Goal: Find specific page/section: Find specific page/section

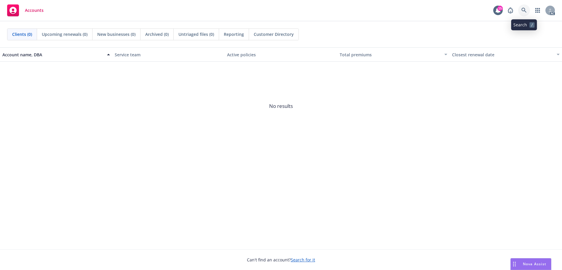
click at [523, 9] on icon at bounding box center [523, 10] width 5 height 5
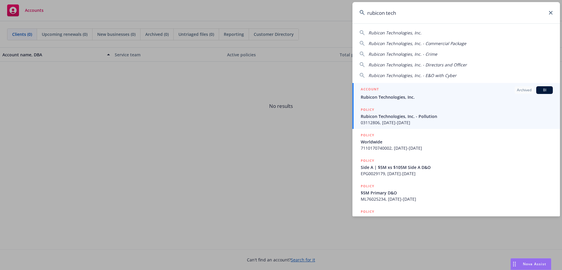
type input "rubicon tech"
click at [418, 112] on div "POLICY" at bounding box center [456, 110] width 192 height 7
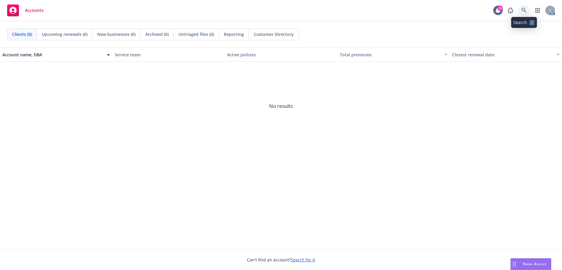
click at [526, 11] on icon at bounding box center [523, 10] width 5 height 5
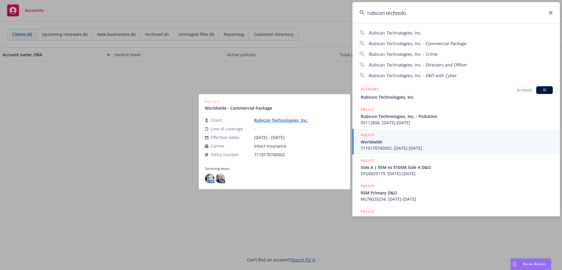
type input "rubicon technolo"
click at [390, 142] on span "Worldwide" at bounding box center [456, 142] width 192 height 6
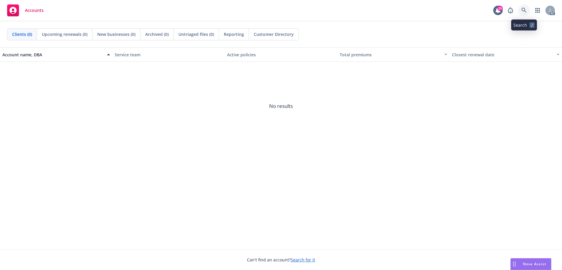
click at [524, 14] on link at bounding box center [524, 10] width 12 height 12
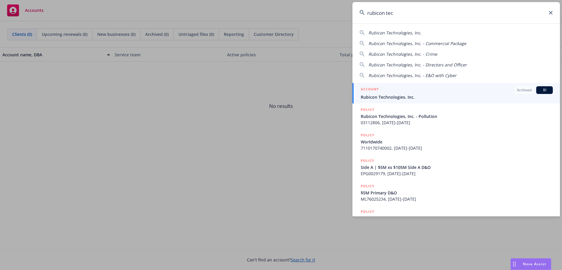
type input "rubicon tec"
click at [458, 94] on span "Rubicon Technologies, Inc." at bounding box center [456, 97] width 192 height 6
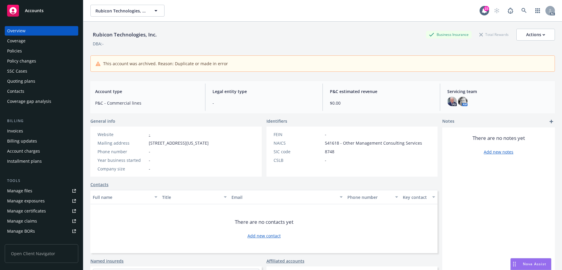
click at [26, 52] on div "Policies" at bounding box center [41, 50] width 69 height 9
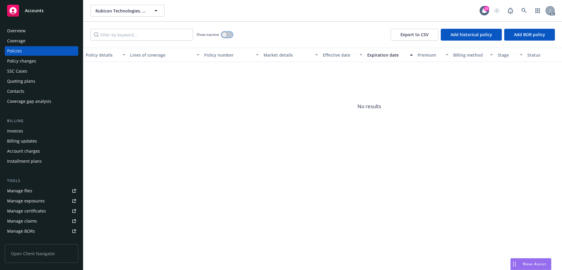
click at [230, 35] on button "button" at bounding box center [226, 35] width 11 height 6
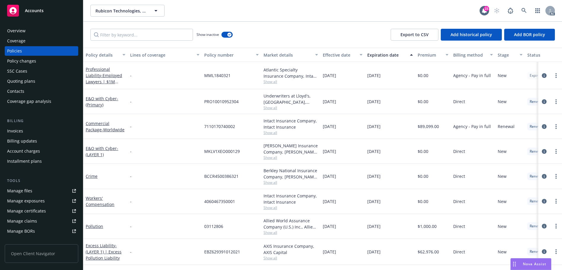
click at [333, 57] on div "Effective date" at bounding box center [339, 55] width 33 height 6
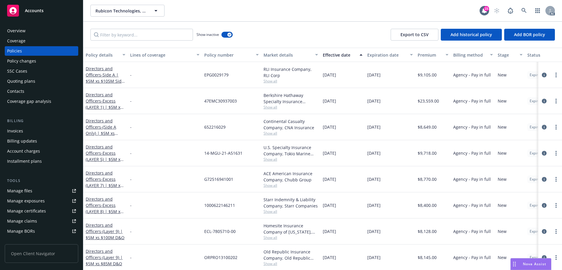
click at [333, 57] on div "Effective date" at bounding box center [339, 55] width 33 height 6
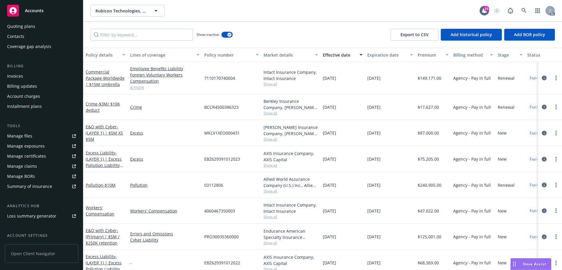
scroll to position [106, 0]
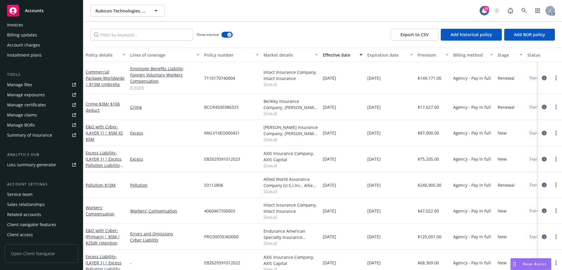
click at [32, 195] on div "Service team" at bounding box center [19, 194] width 25 height 9
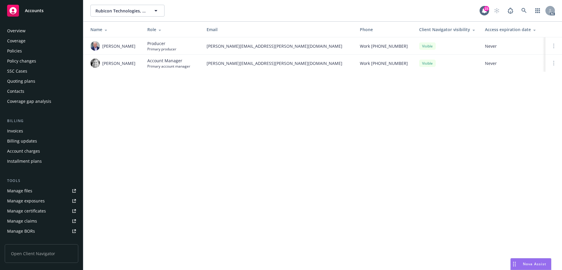
click at [38, 25] on div "Overview Coverage Policies Policy changes SSC Cases Quoting plans Contacts Cove…" at bounding box center [41, 144] width 83 height 251
click at [36, 30] on div "Overview" at bounding box center [41, 30] width 69 height 9
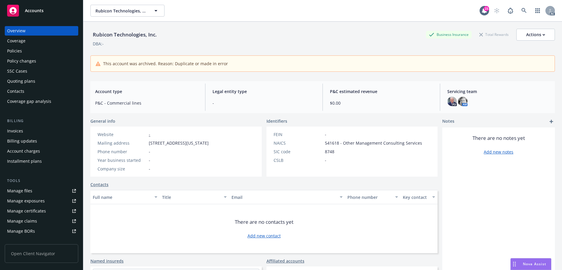
drag, startPoint x: 254, startPoint y: 144, endPoint x: 148, endPoint y: 145, distance: 106.3
click at [148, 145] on div "Website - Mailing address [STREET_ADDRESS][US_STATE][PHONE_NUMBER] Phone number…" at bounding box center [152, 151] width 125 height 50
copy span "[STREET_ADDRESS][US_STATE]"
click at [522, 11] on link at bounding box center [524, 11] width 12 height 12
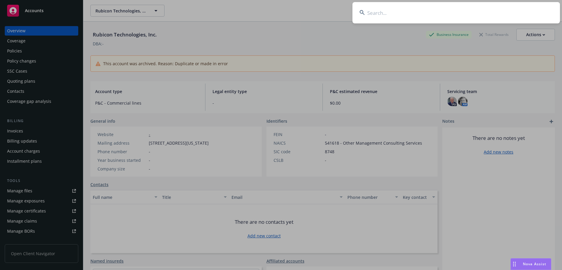
click at [405, 12] on input at bounding box center [455, 12] width 207 height 21
paste input "[US_STATE] Utility Company"
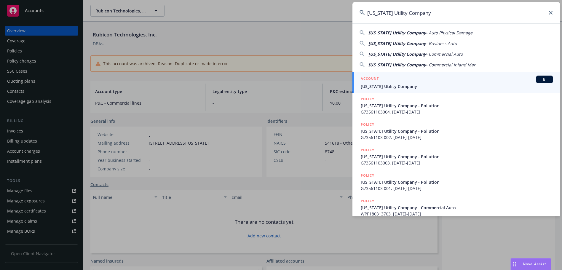
type input "[US_STATE] Utility Company"
click at [420, 84] on span "[US_STATE] Utility Company" at bounding box center [456, 86] width 192 height 6
